Goal: Task Accomplishment & Management: Use online tool/utility

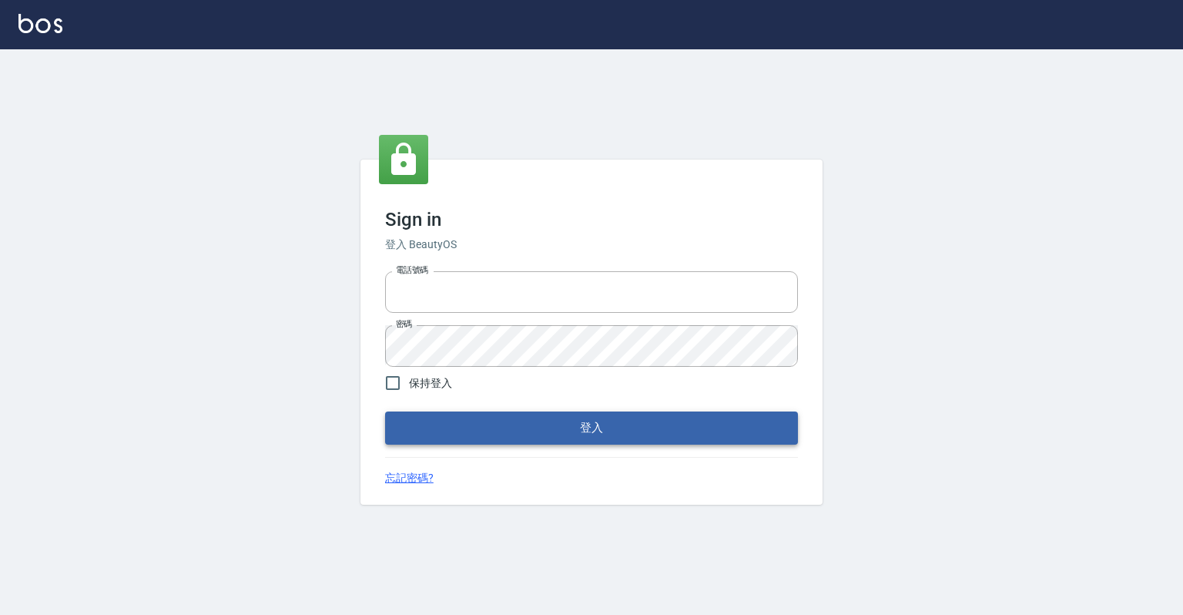
type input "0918176355"
click at [554, 424] on button "登入" at bounding box center [591, 427] width 413 height 32
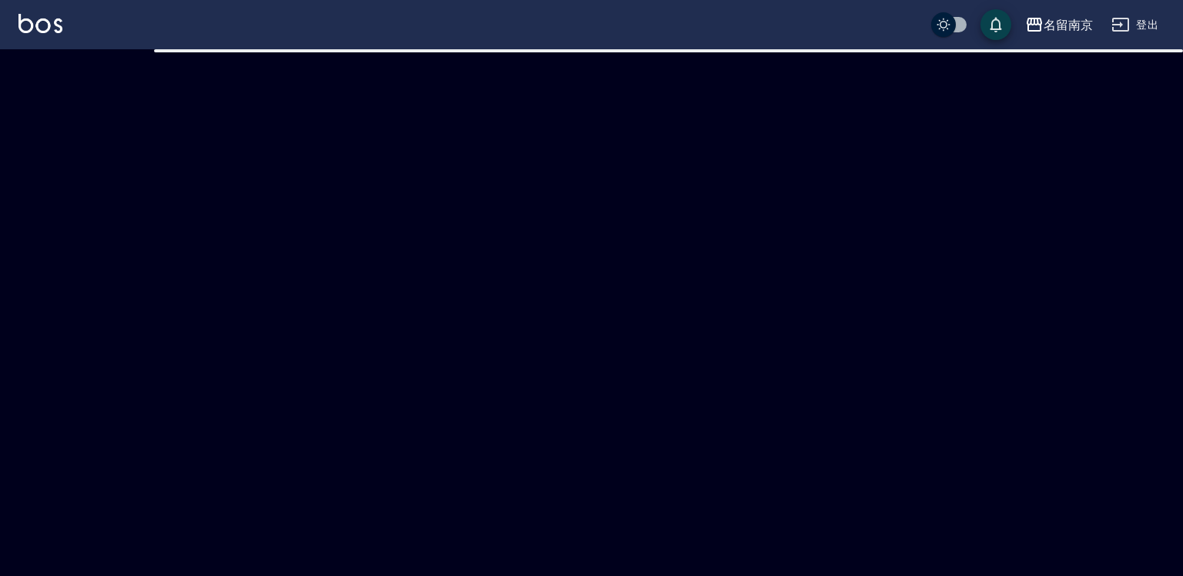
checkbox input "true"
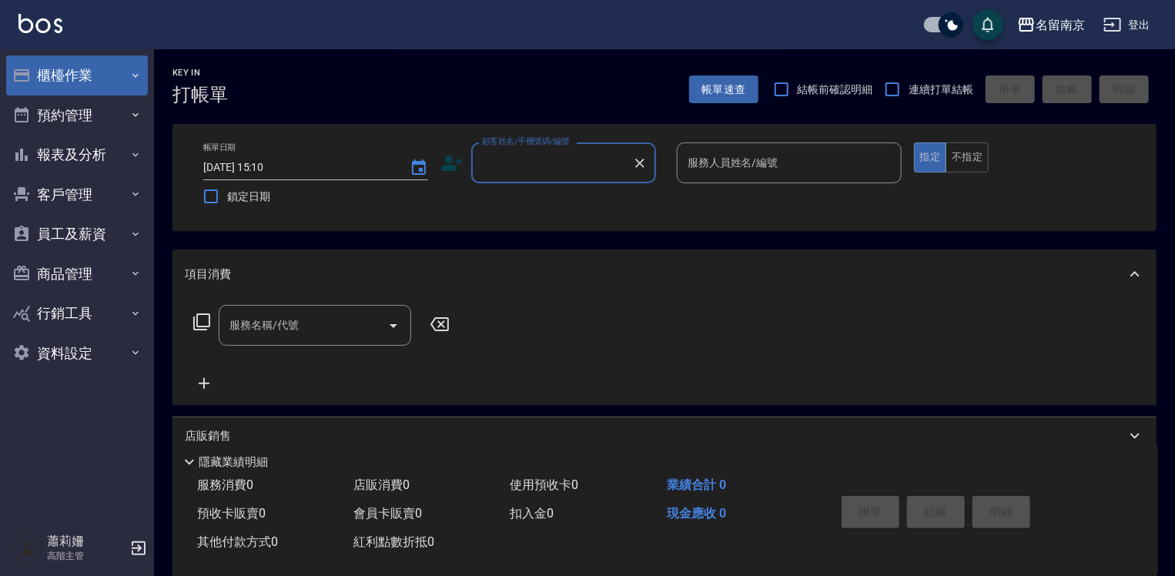
click at [60, 75] on button "櫃檯作業" at bounding box center [77, 75] width 142 height 40
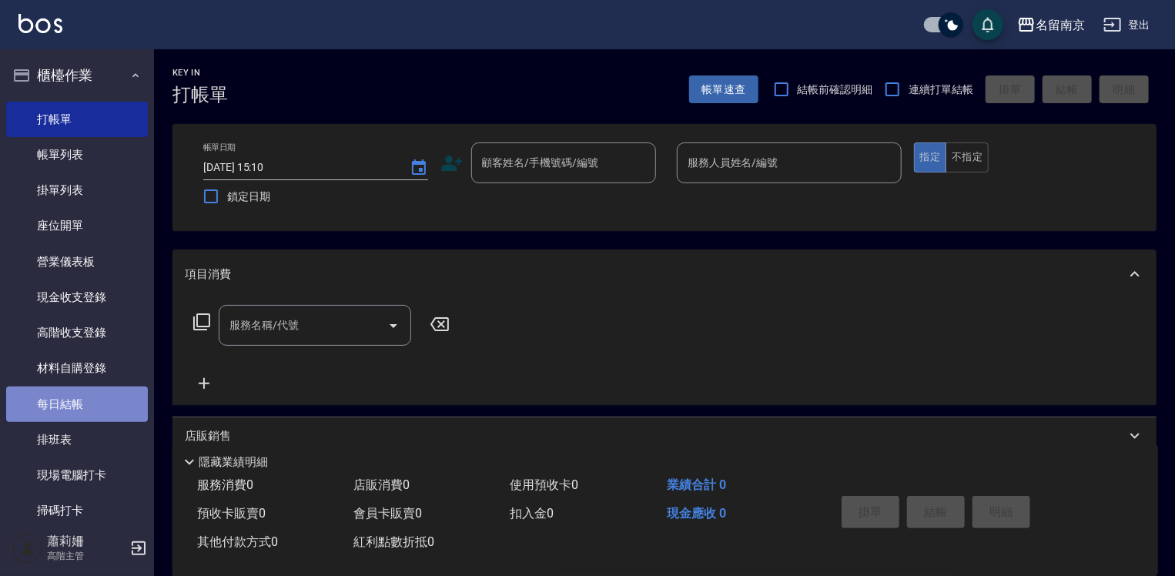
click at [82, 395] on link "每日結帳" at bounding box center [77, 404] width 142 height 35
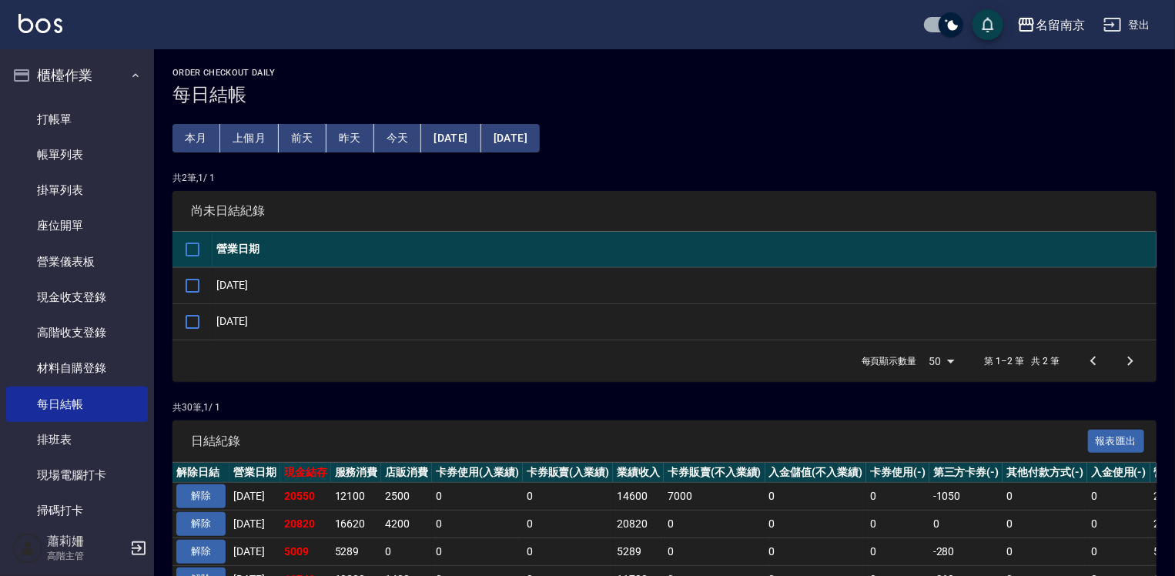
scroll to position [154, 0]
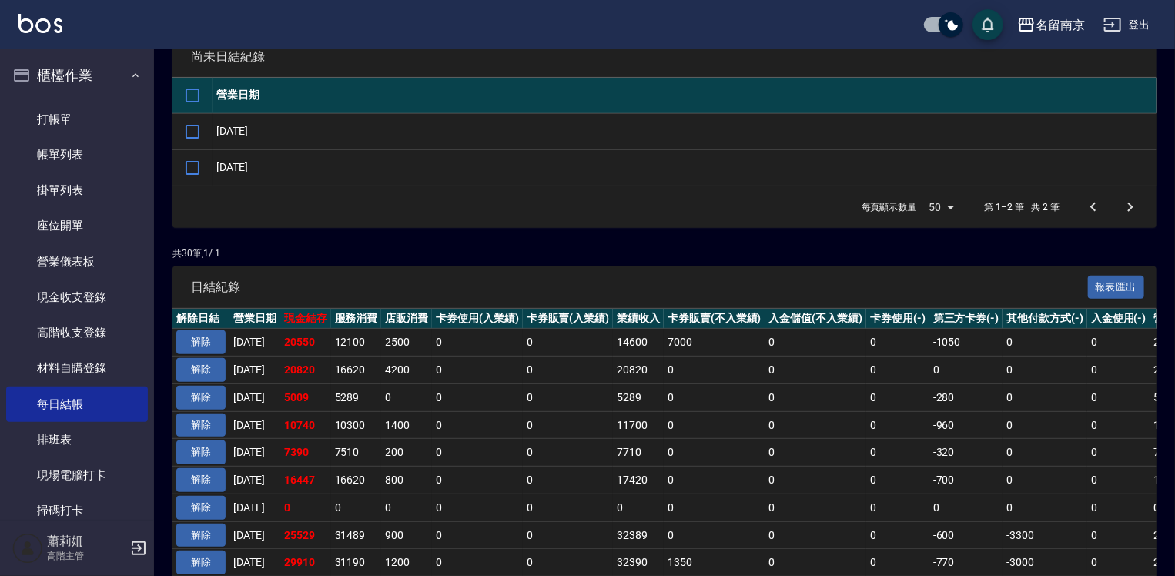
click at [209, 130] on td at bounding box center [193, 131] width 40 height 36
click at [196, 129] on input "checkbox" at bounding box center [192, 132] width 32 height 32
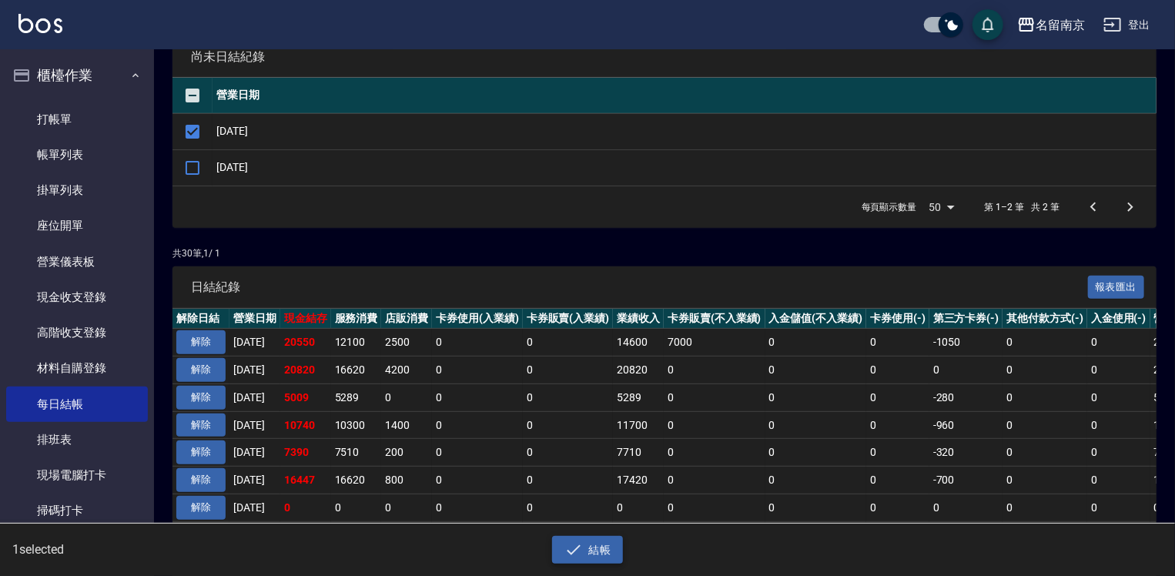
click at [603, 558] on button "結帳" at bounding box center [588, 550] width 72 height 28
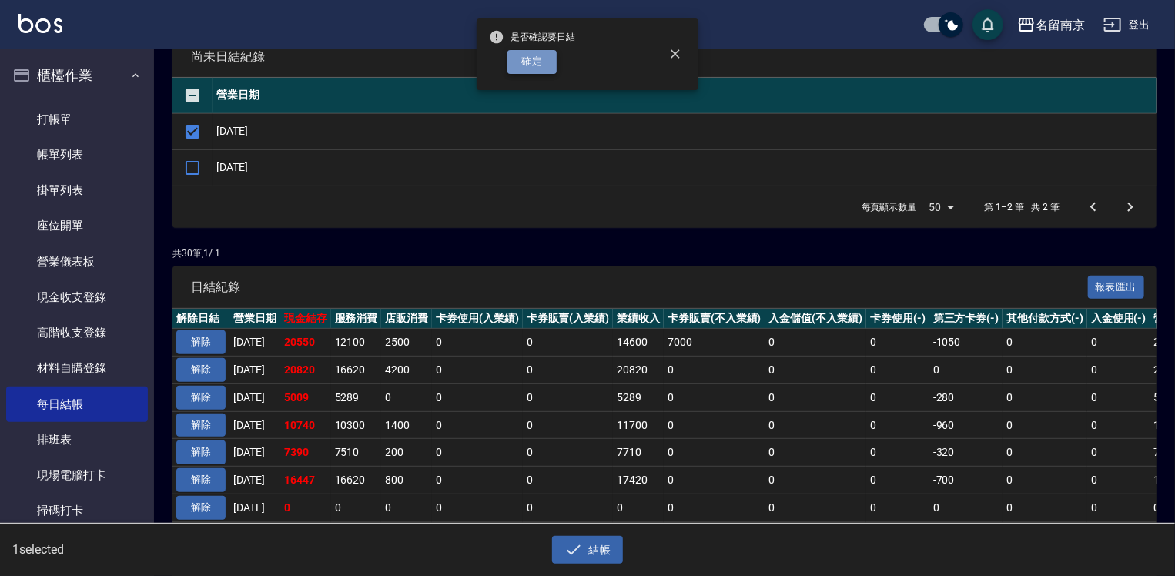
click at [554, 59] on button "確定" at bounding box center [532, 62] width 49 height 24
checkbox input "false"
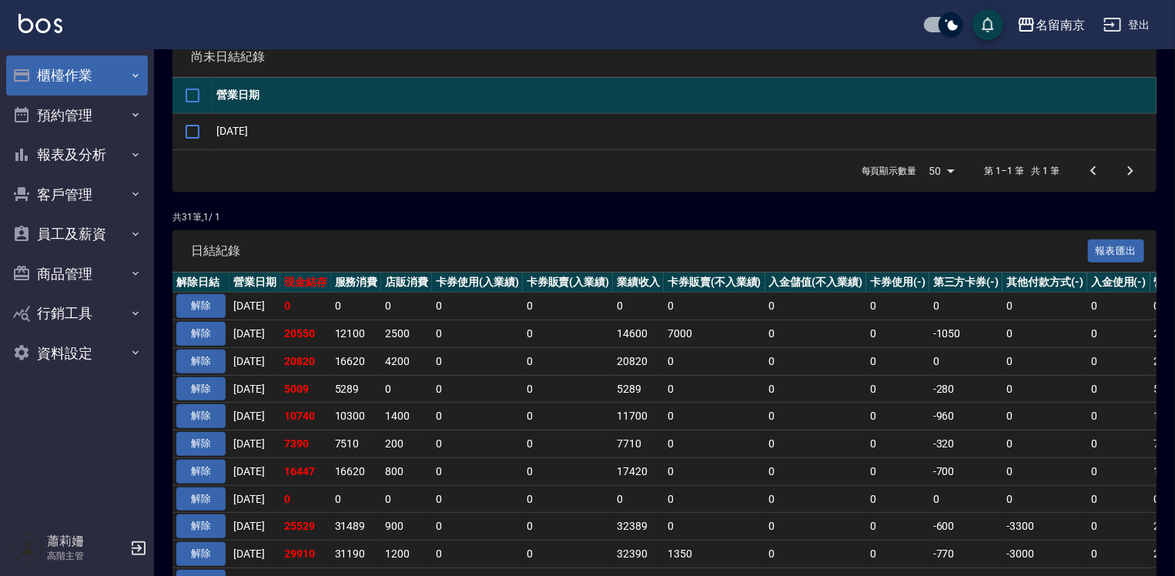
scroll to position [154, 0]
click at [65, 69] on button "櫃檯作業" at bounding box center [77, 75] width 142 height 40
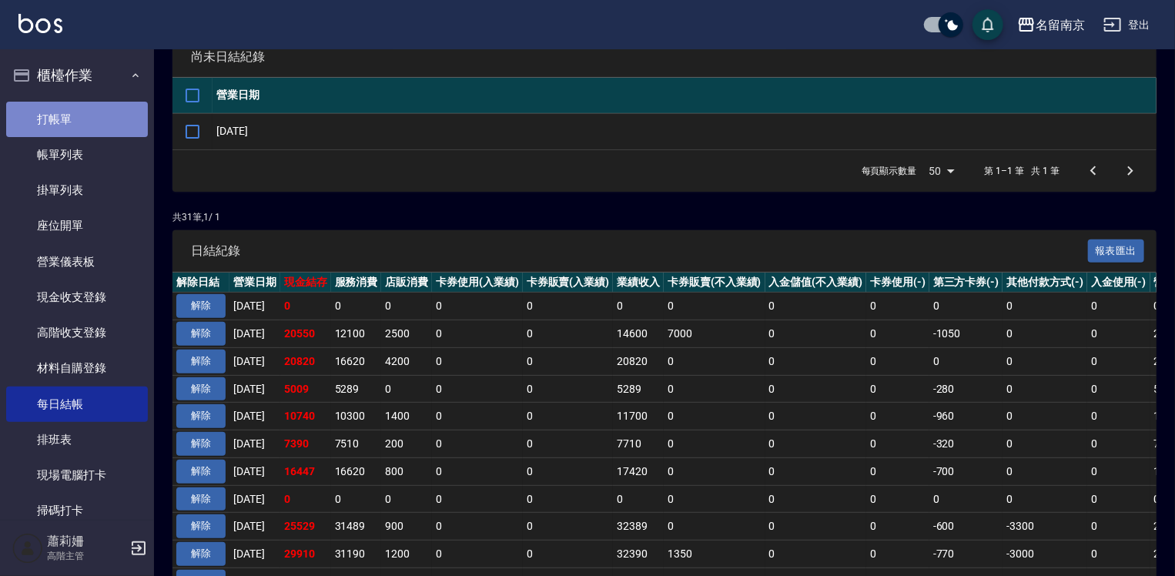
click at [88, 123] on link "打帳單" at bounding box center [77, 119] width 142 height 35
